Goal: Task Accomplishment & Management: Use online tool/utility

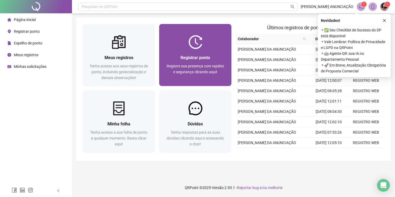
click at [185, 75] on div "Registre sua presença com rapidez e segurança clicando aqui!" at bounding box center [195, 72] width 59 height 18
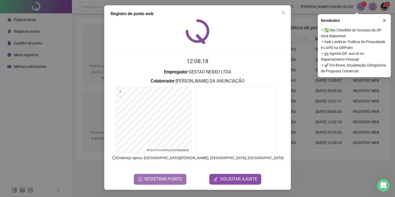
click at [171, 178] on span "REGISTRAR PONTO" at bounding box center [164, 179] width 38 height 6
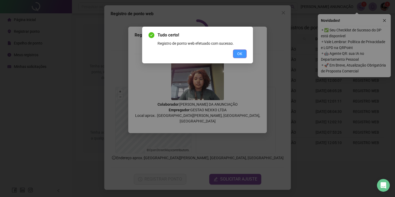
click at [241, 53] on span "OK" at bounding box center [239, 54] width 5 height 6
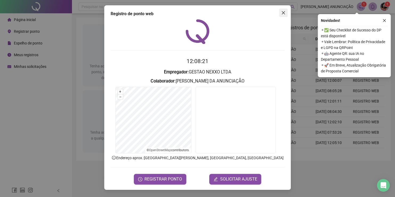
click at [287, 14] on span "Close" at bounding box center [283, 13] width 9 height 4
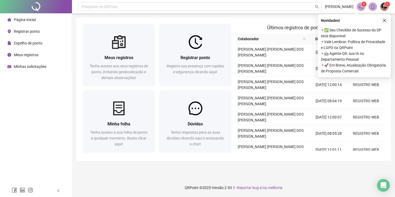
click at [384, 18] on button "button" at bounding box center [384, 20] width 6 height 6
click at [386, 22] on button "button" at bounding box center [384, 20] width 6 height 6
